Goal: Task Accomplishment & Management: Use online tool/utility

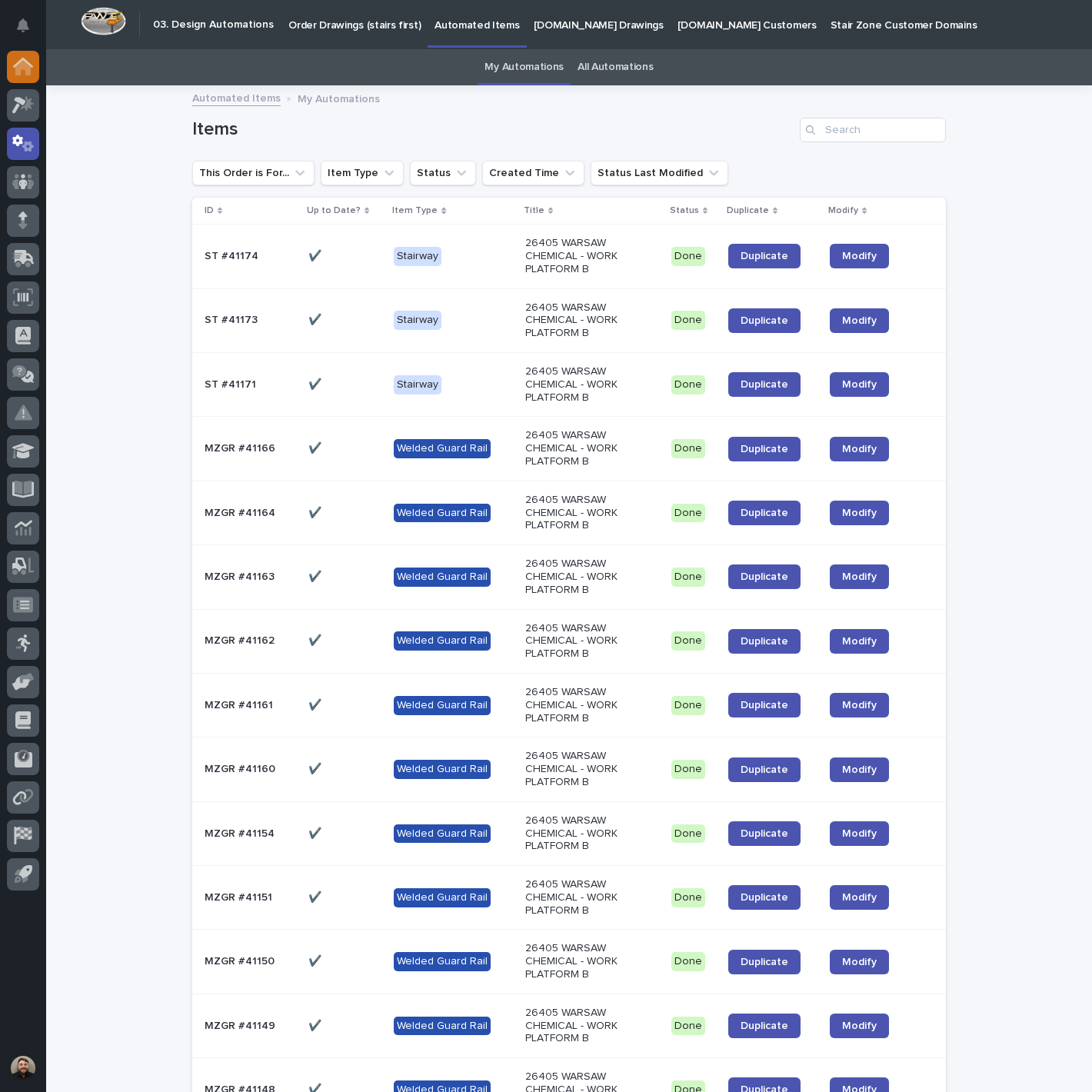
click at [9, 69] on div at bounding box center [23, 67] width 32 height 32
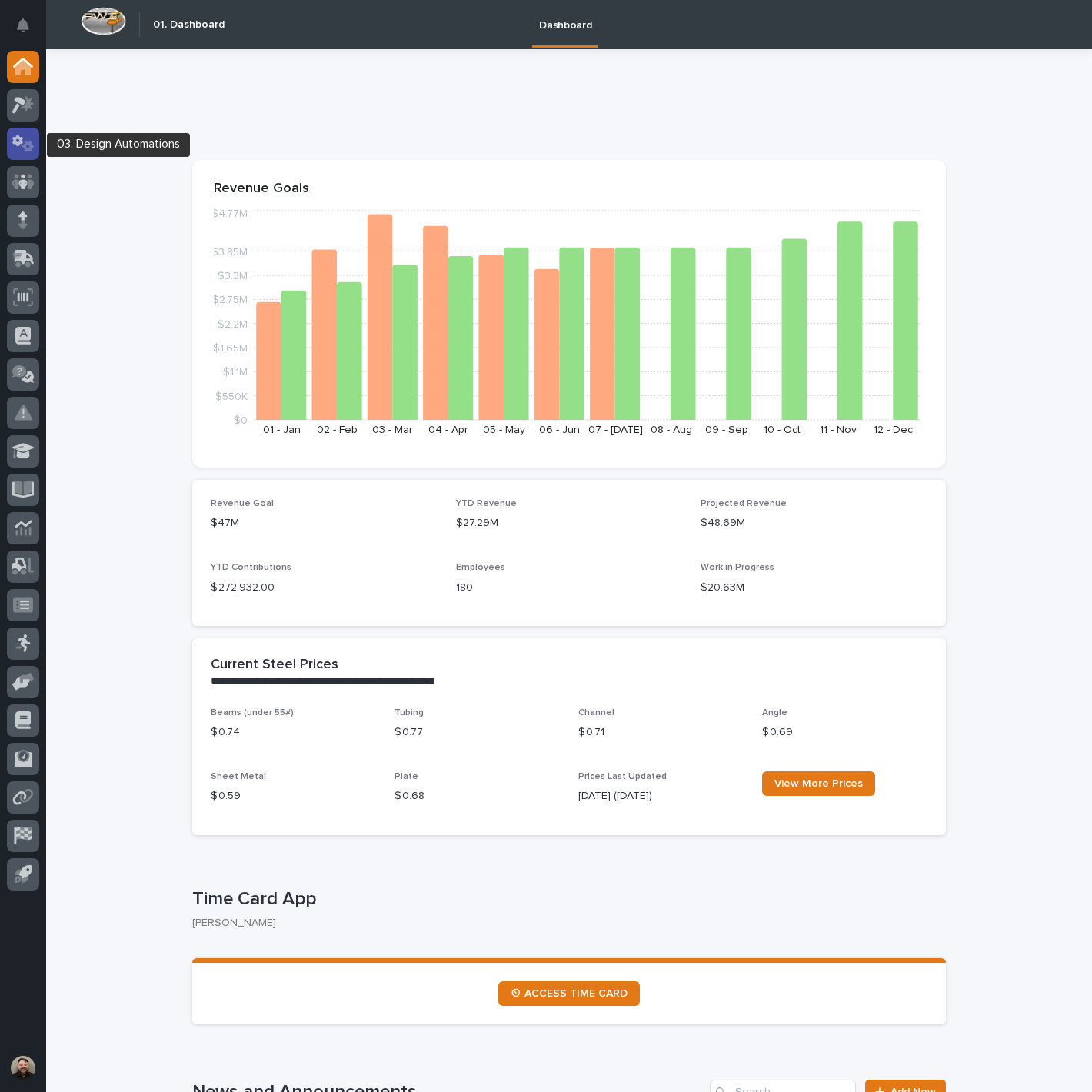
click at [20, 139] on icon at bounding box center [18, 140] width 11 height 12
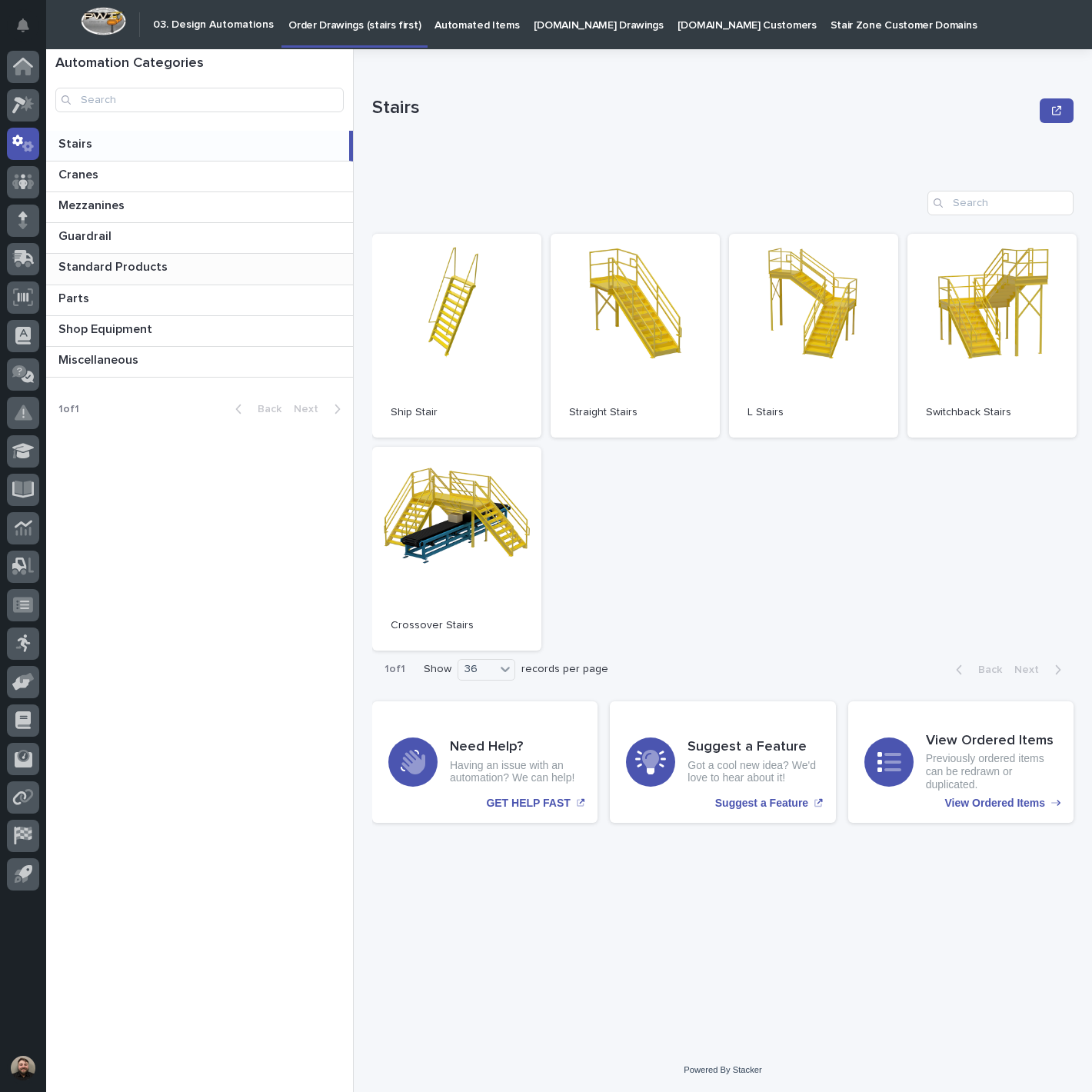
click at [120, 274] on p "Standard Products" at bounding box center [115, 265] width 112 height 17
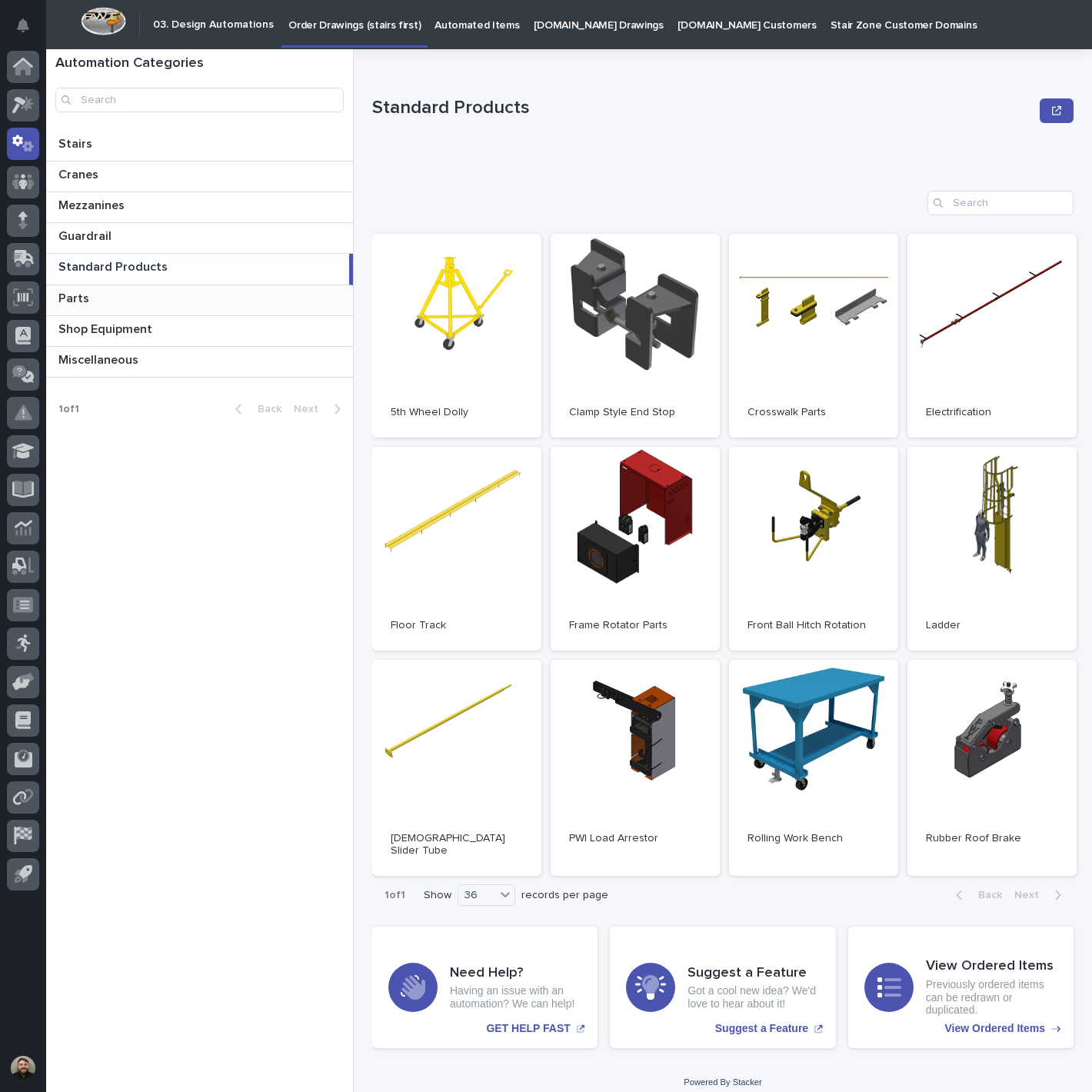
click at [113, 302] on p at bounding box center [203, 299] width 288 height 14
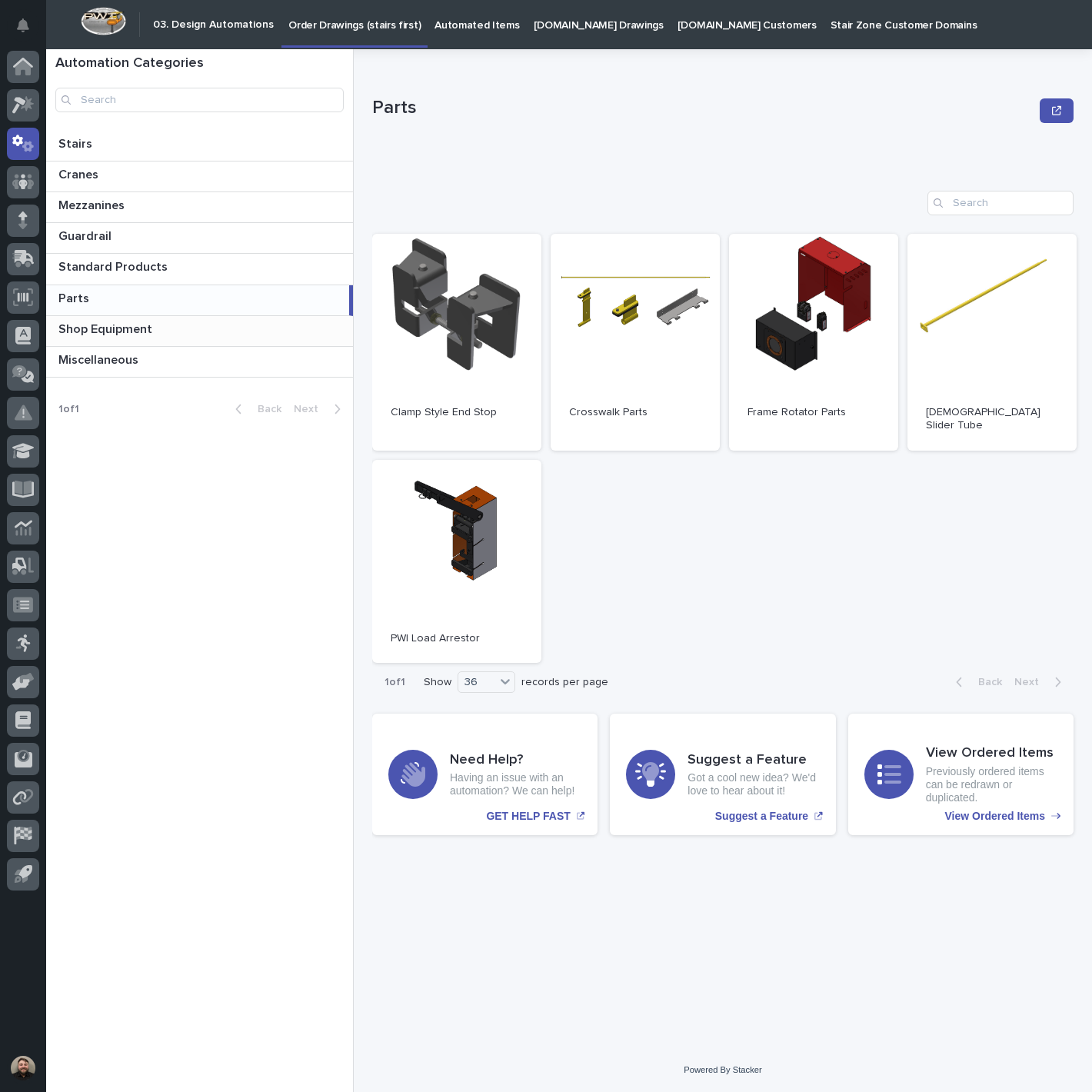
click at [166, 319] on div "Shop Equipment Shop Equipment" at bounding box center [199, 331] width 306 height 30
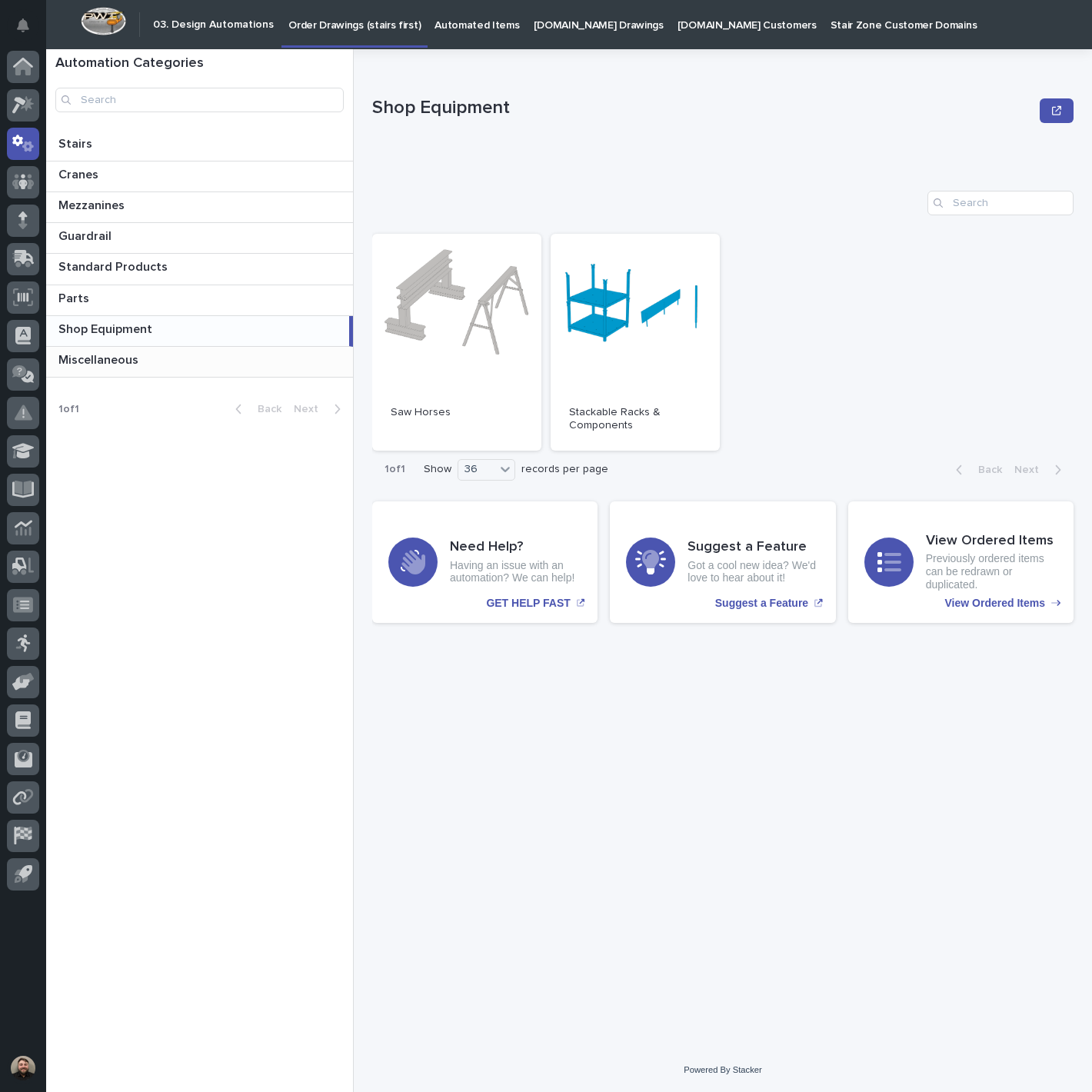
click at [141, 361] on p at bounding box center [203, 360] width 288 height 14
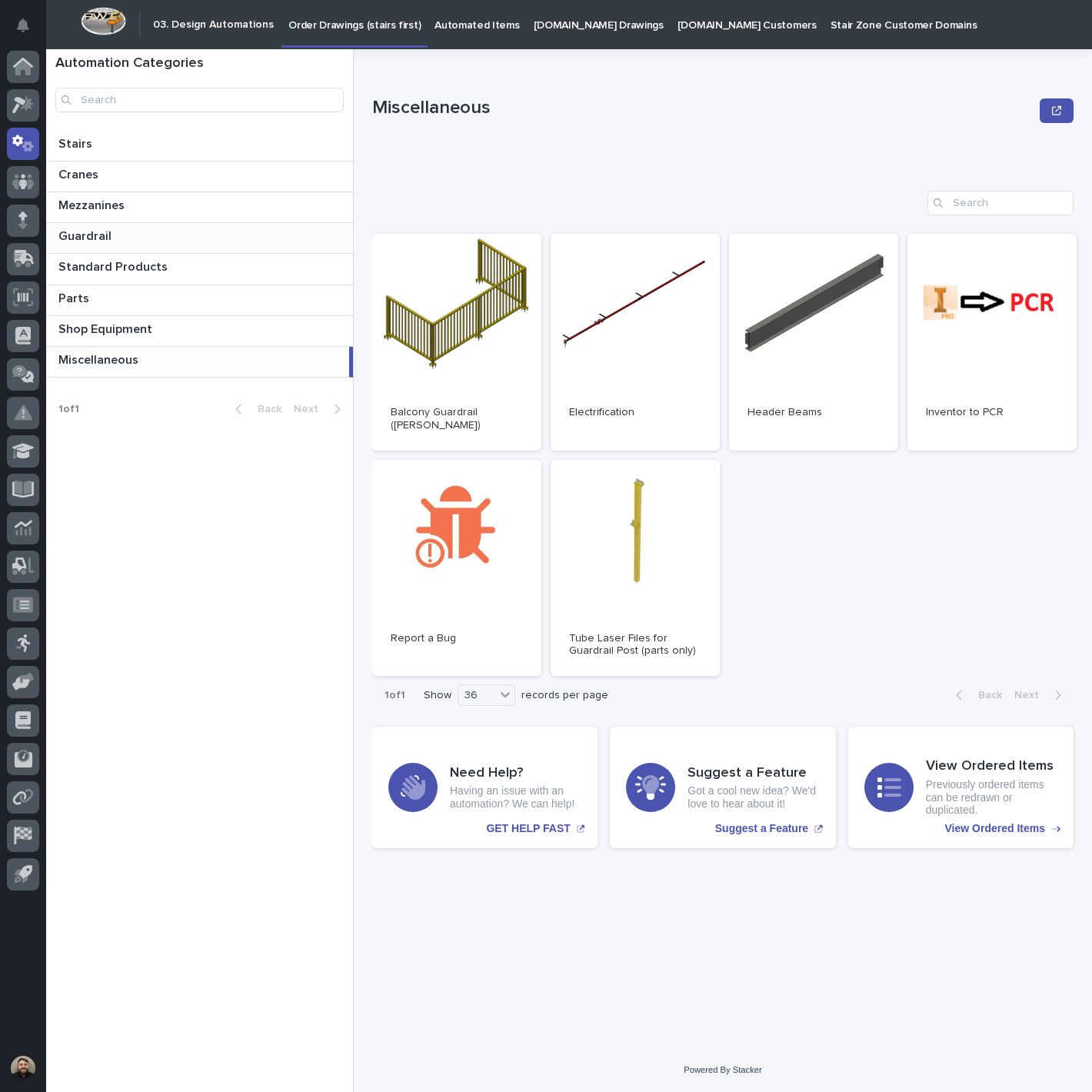
click at [179, 249] on div "Guardrail Guardrail" at bounding box center [199, 238] width 306 height 30
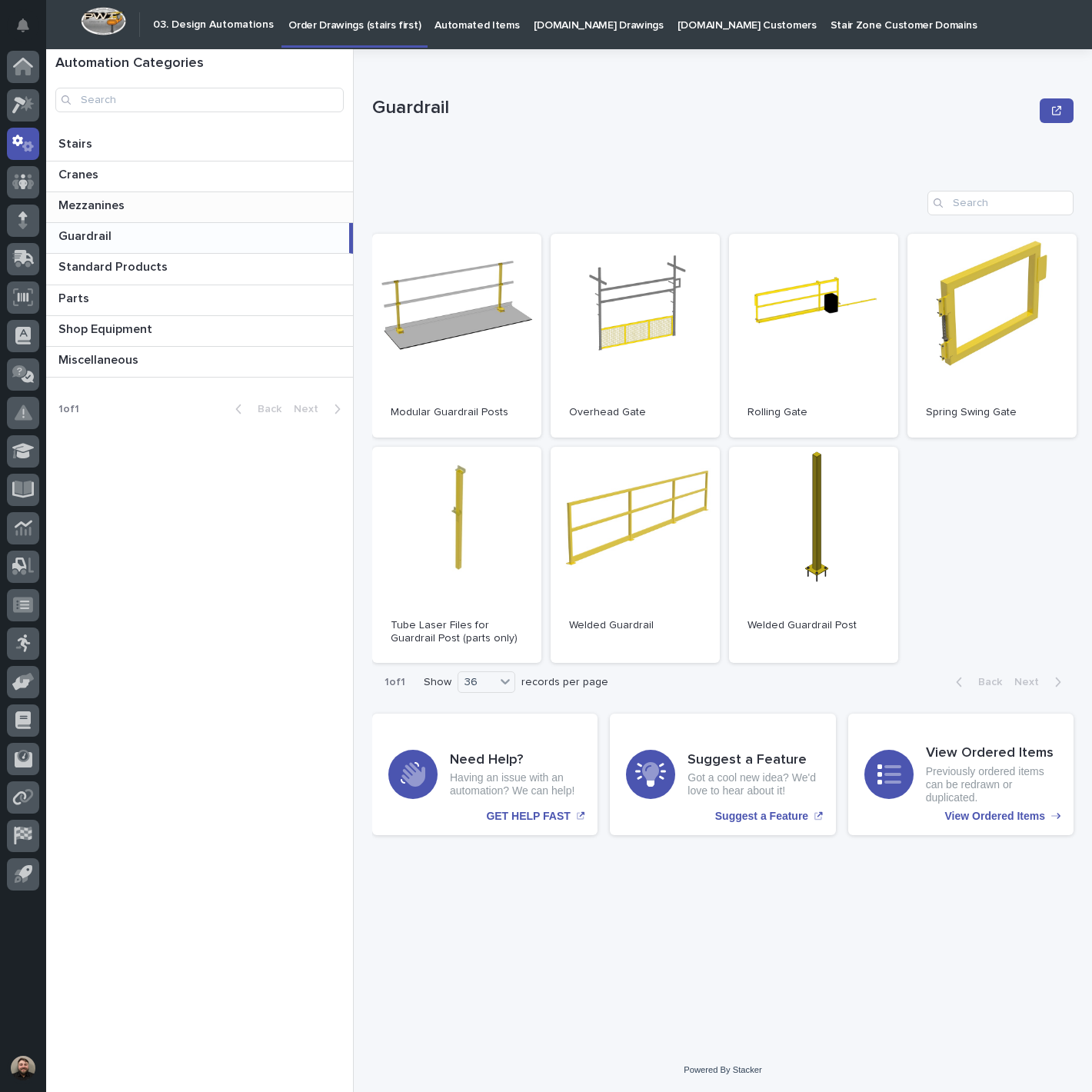
click at [205, 211] on p at bounding box center [203, 205] width 288 height 14
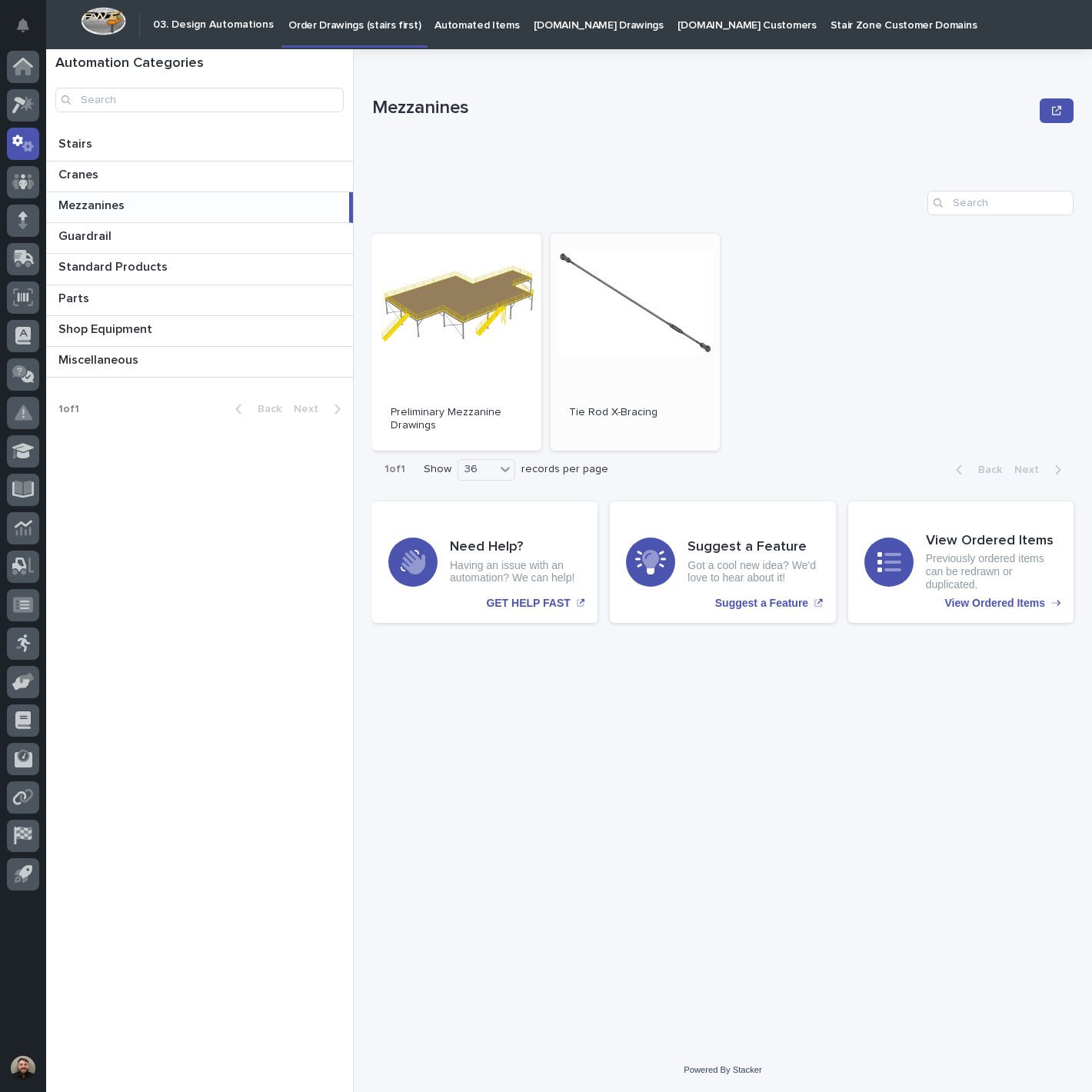
click at [598, 347] on link "Open" at bounding box center [635, 342] width 169 height 217
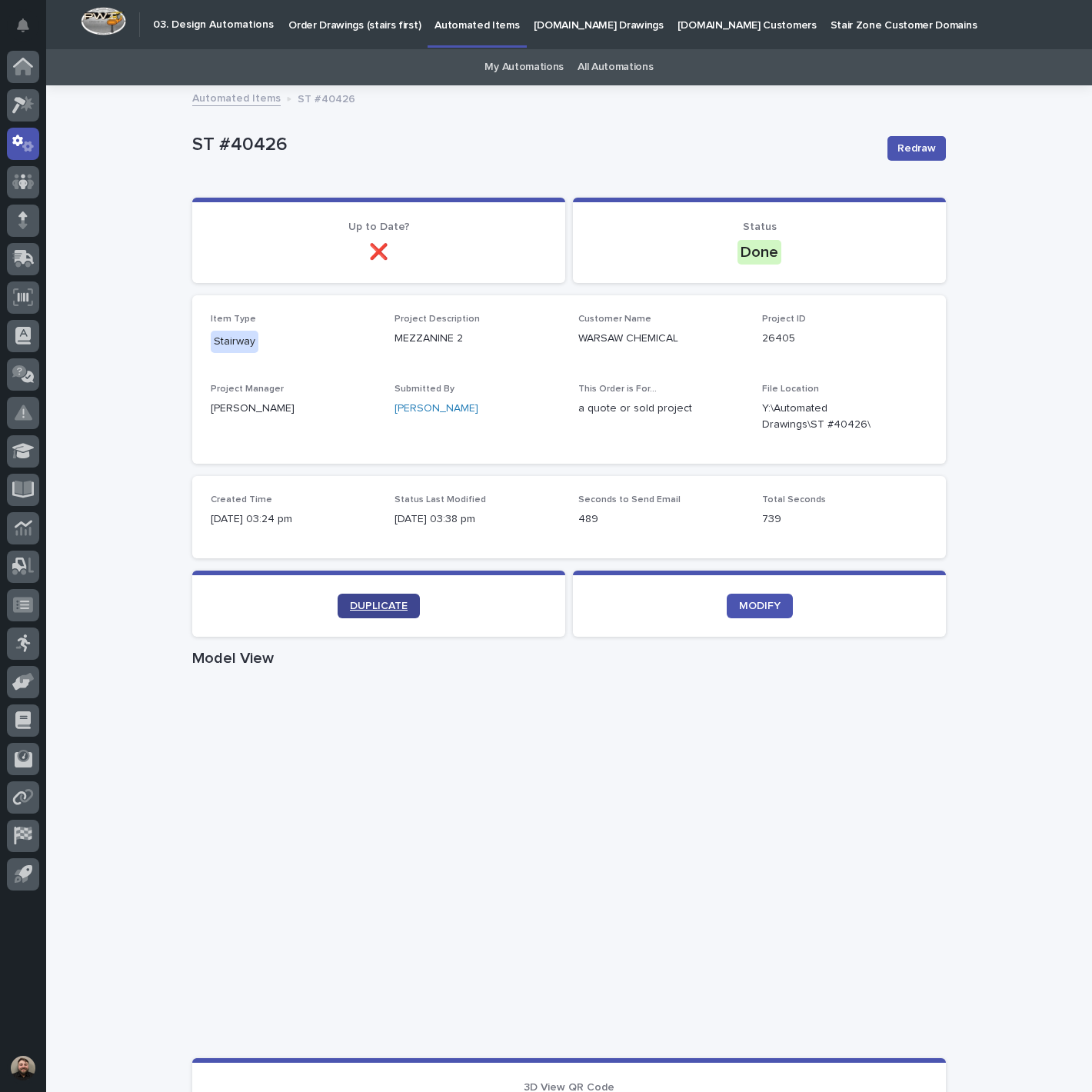
click at [395, 595] on link "DUPLICATE" at bounding box center [379, 605] width 82 height 25
click at [525, 66] on link "My Automations" at bounding box center [524, 67] width 79 height 36
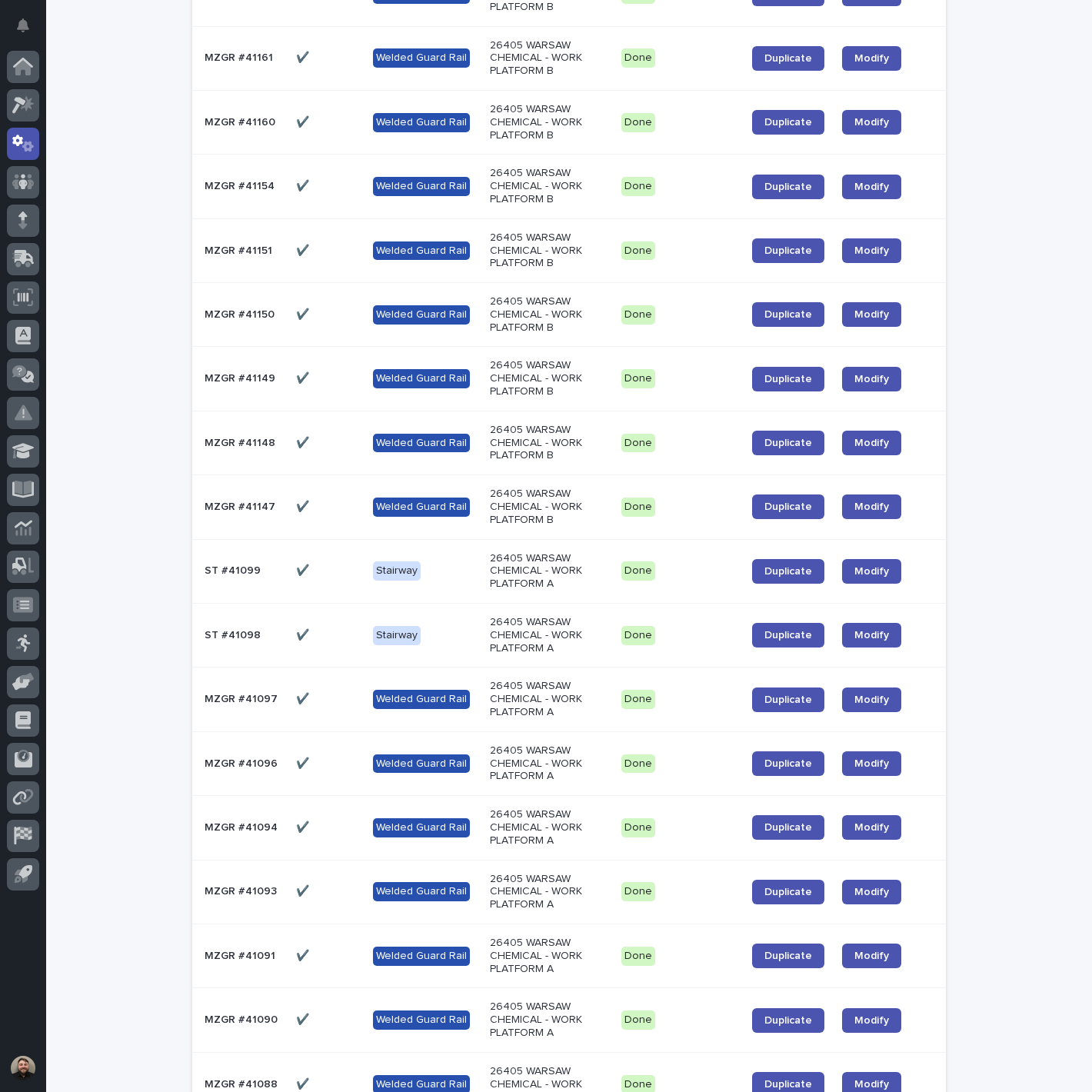
scroll to position [1231, 0]
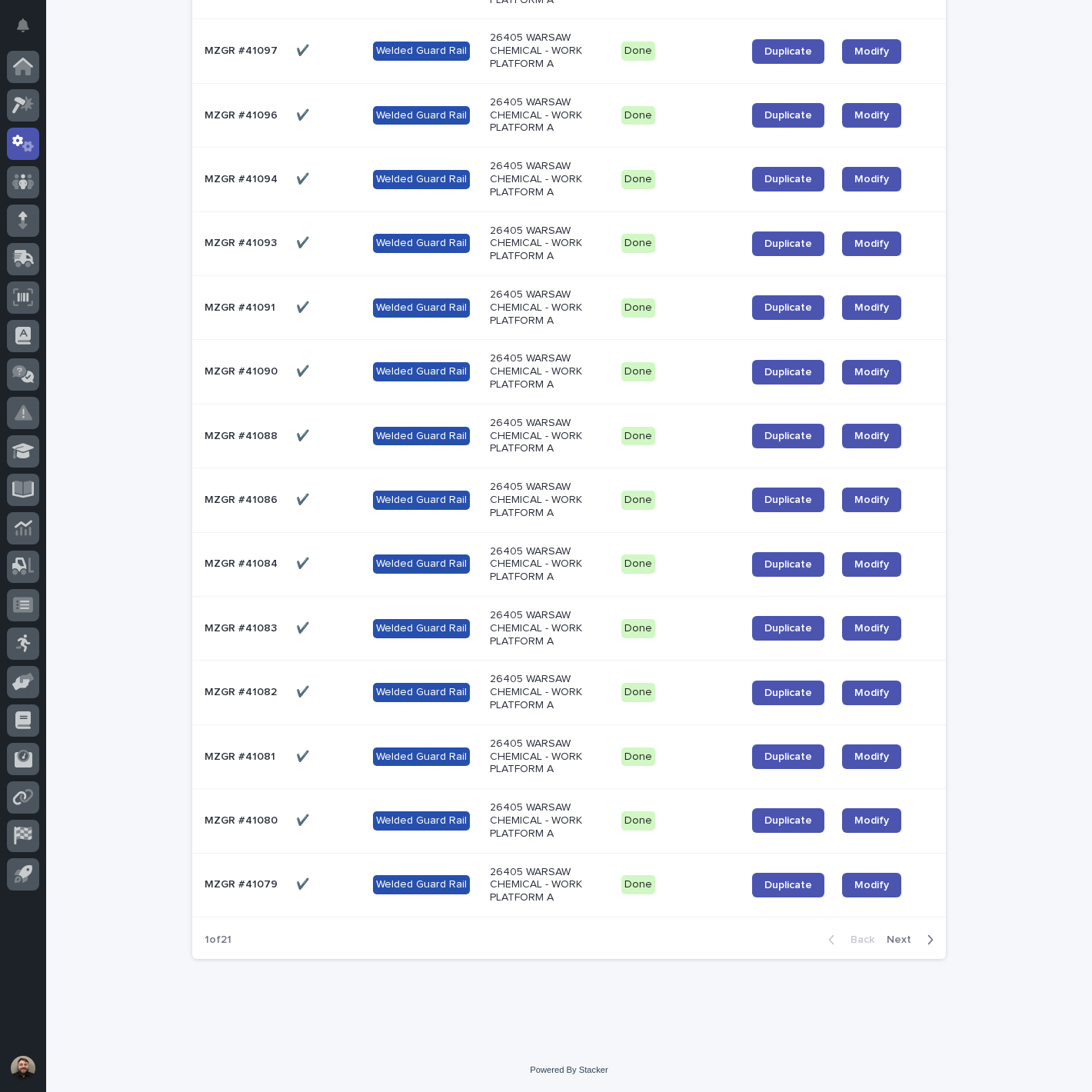
click at [926, 938] on icon "button" at bounding box center [930, 939] width 7 height 13
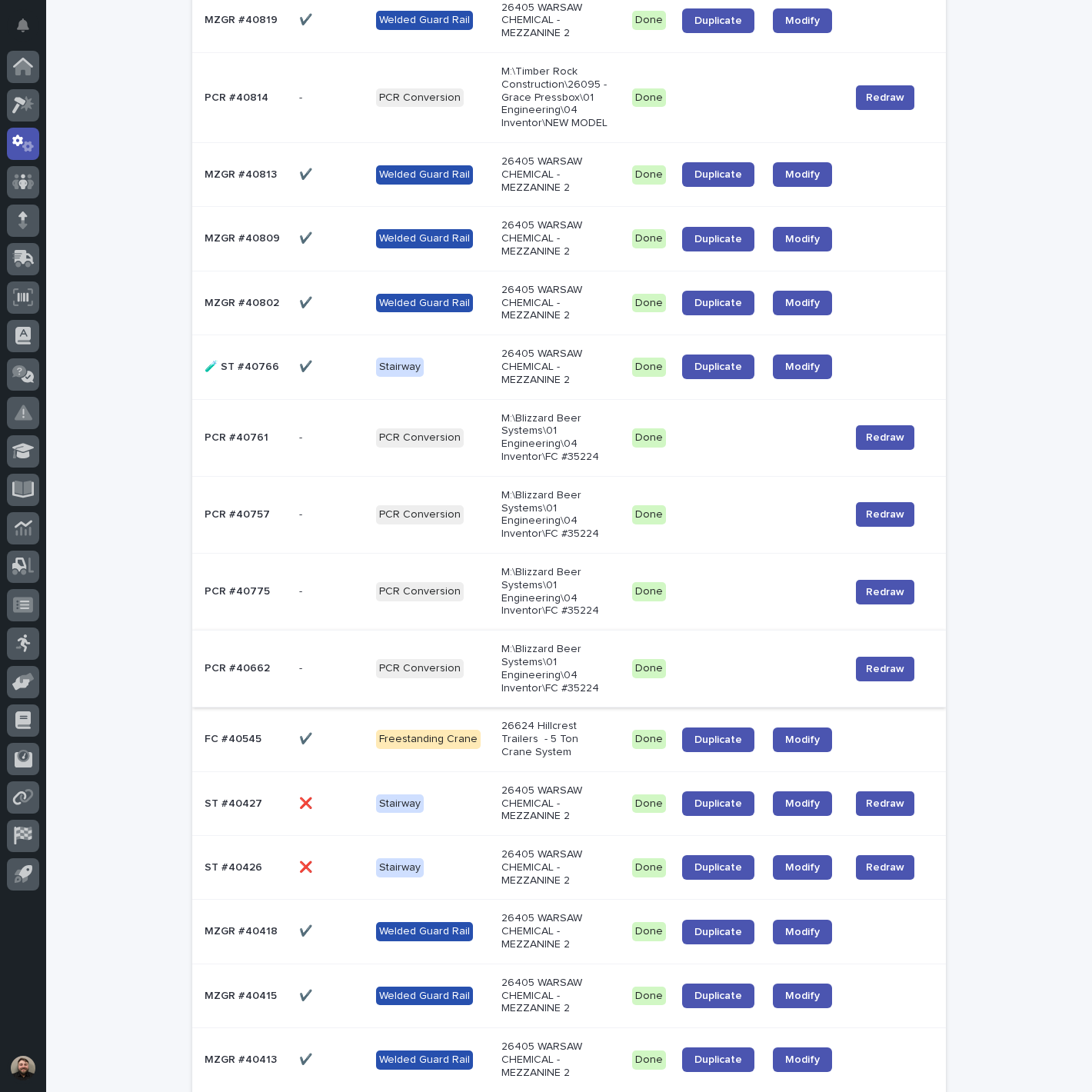
scroll to position [1386, 0]
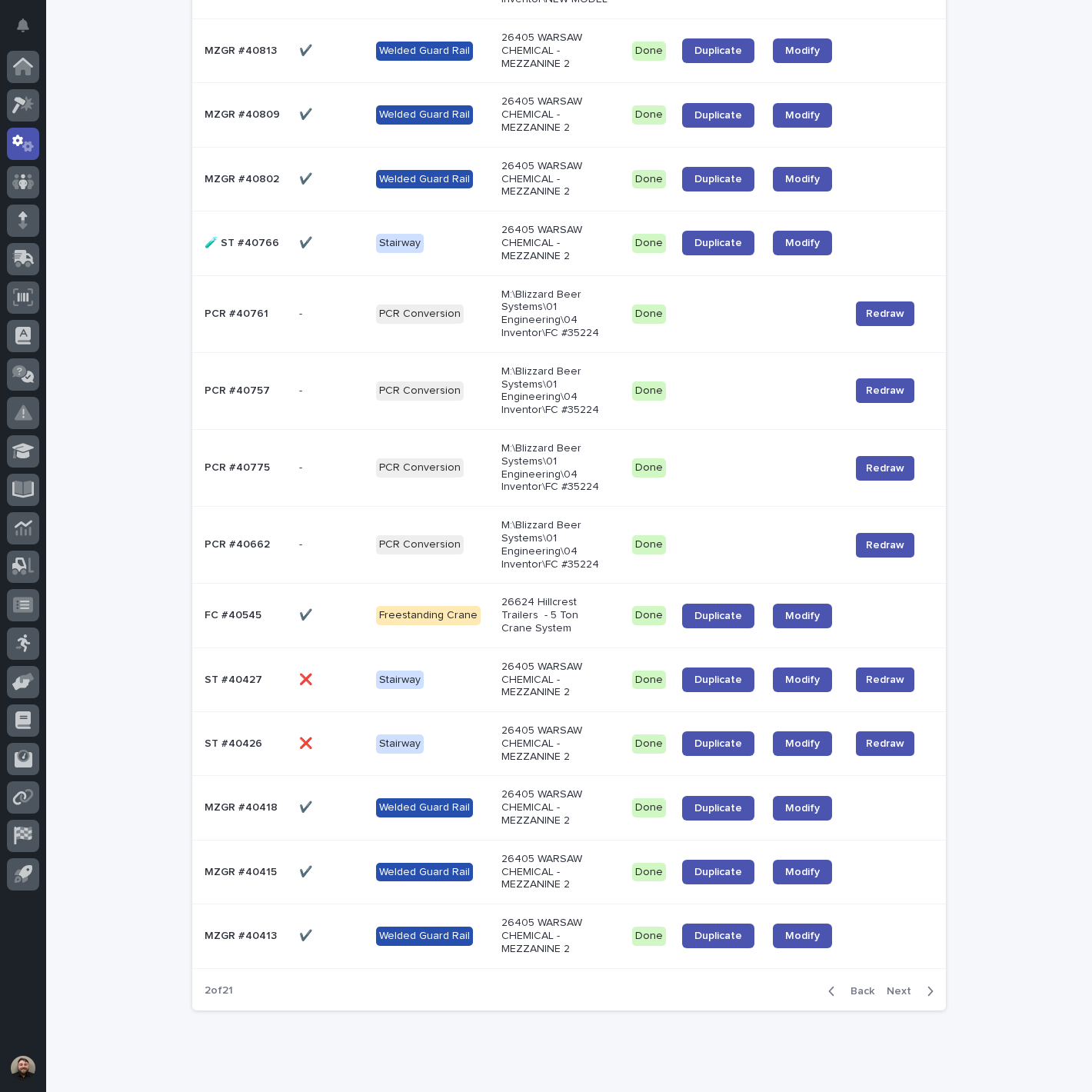
click at [886, 986] on span "Next" at bounding box center [903, 991] width 34 height 11
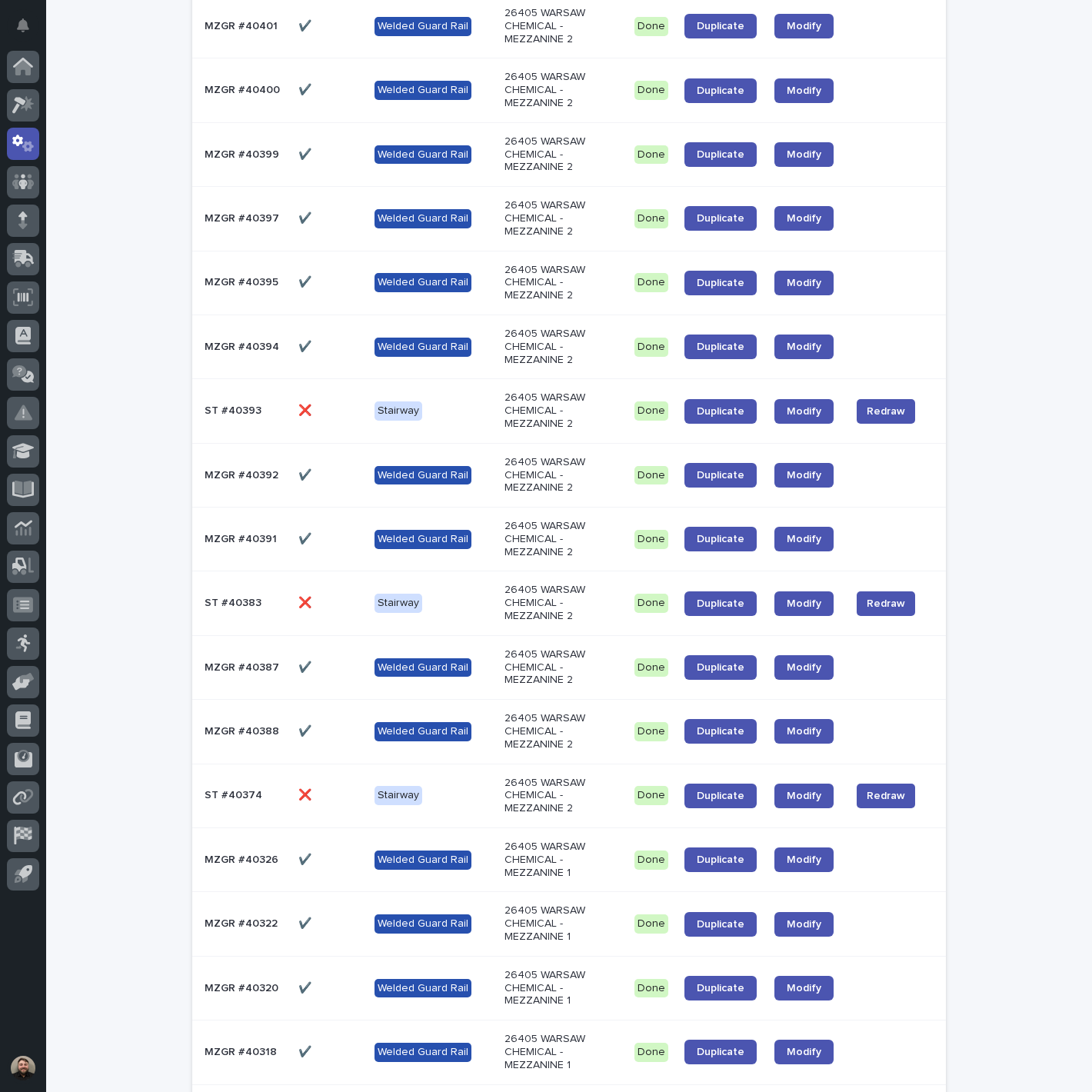
scroll to position [283, 0]
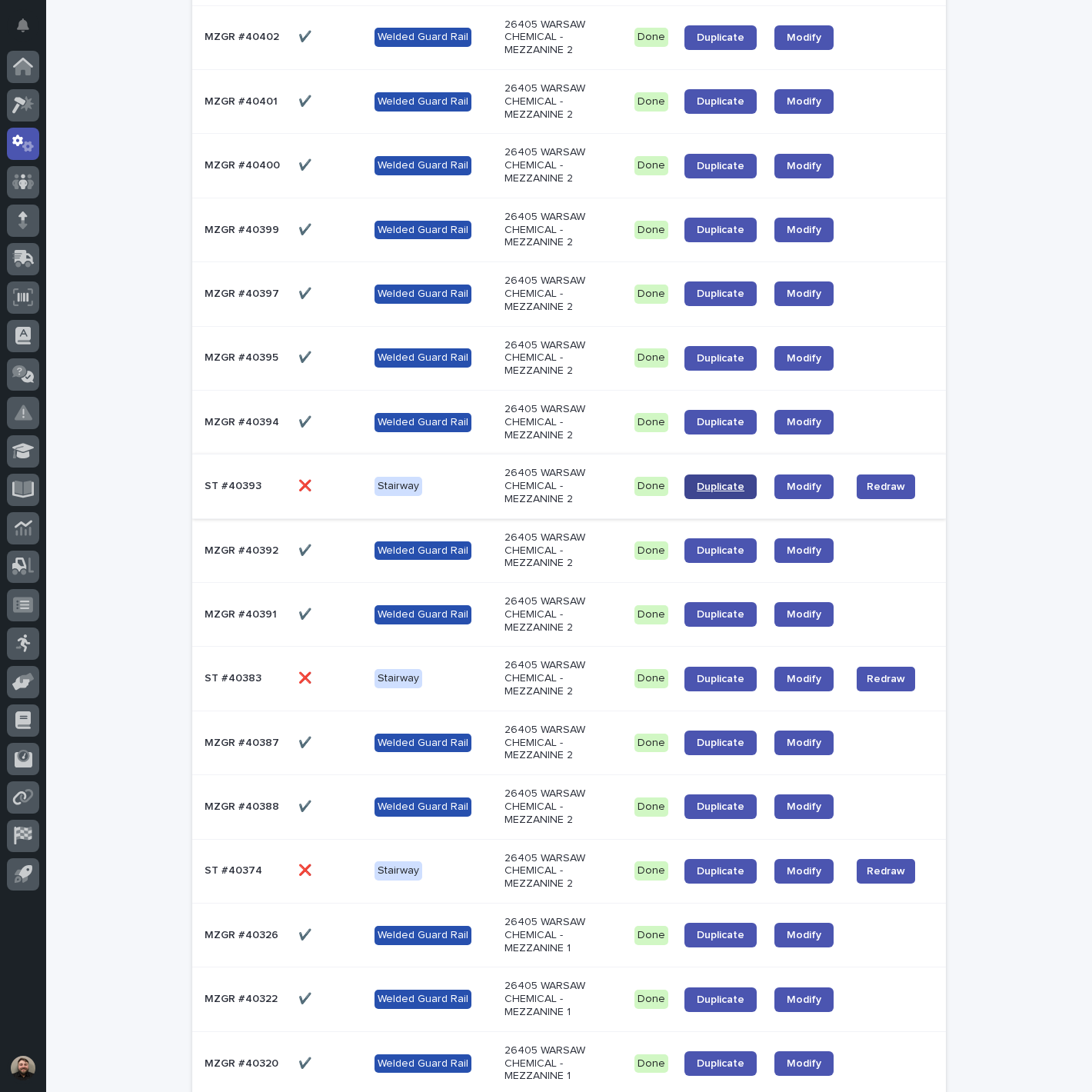
click at [725, 490] on span "Duplicate" at bounding box center [721, 487] width 48 height 11
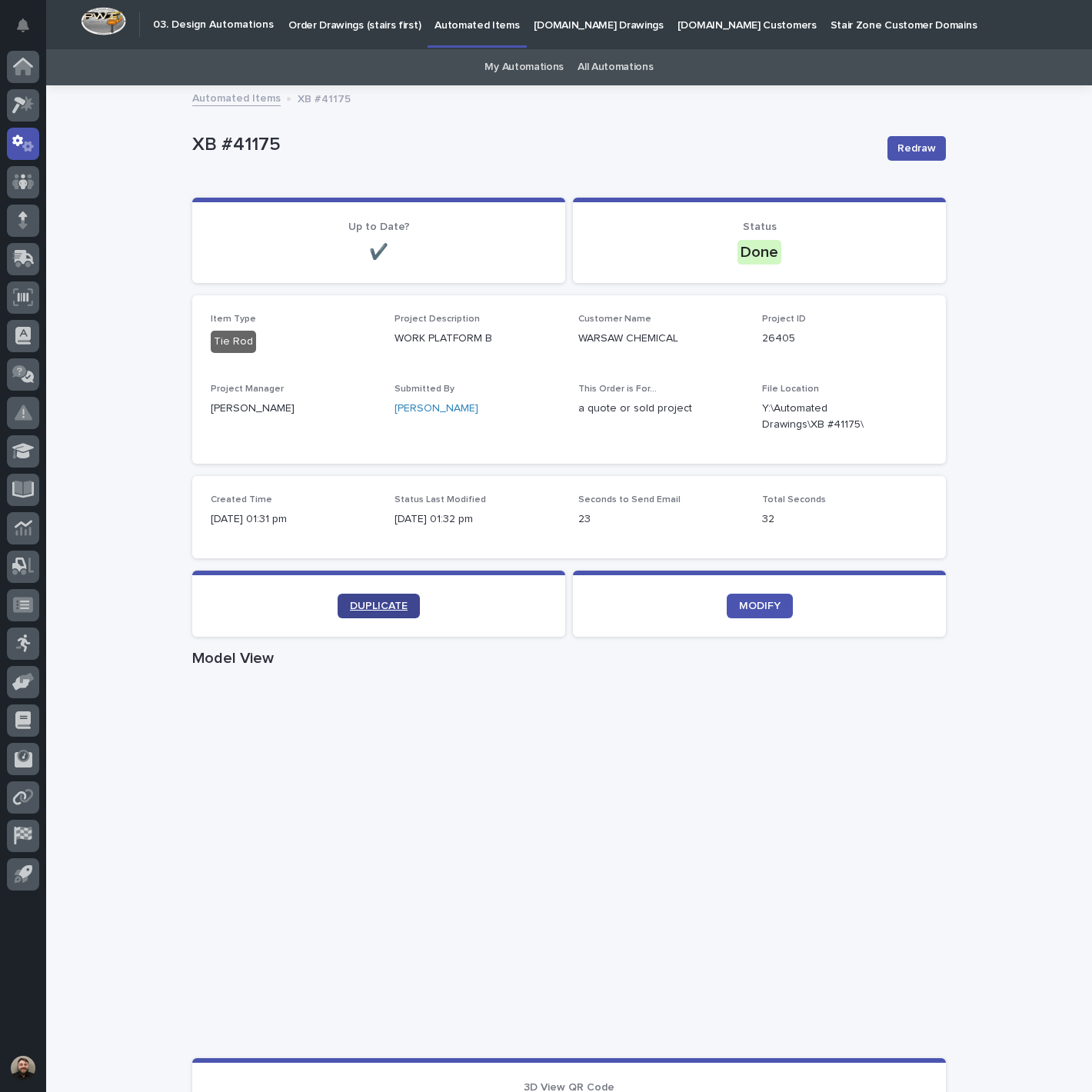
click at [394, 606] on span "DUPLICATE" at bounding box center [379, 606] width 58 height 11
